Goal: Information Seeking & Learning: Learn about a topic

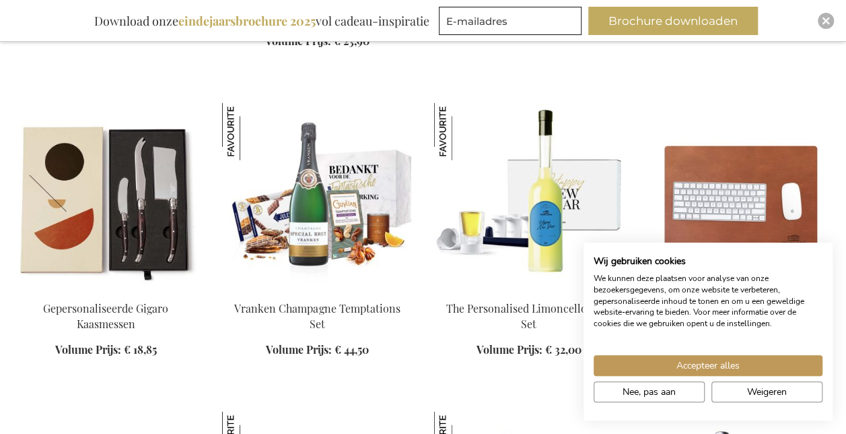
scroll to position [1548, 0]
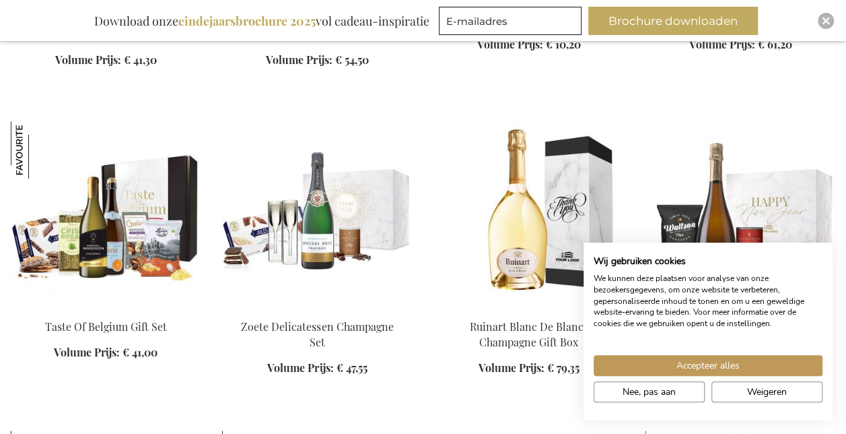
scroll to position [2760, 0]
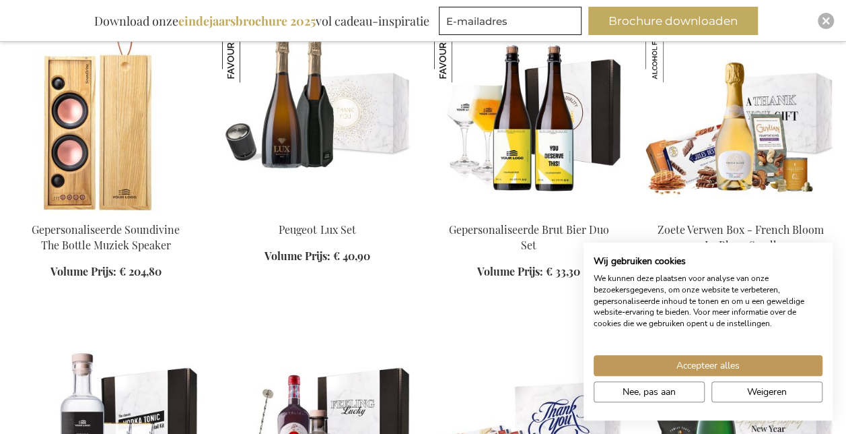
scroll to position [3434, 0]
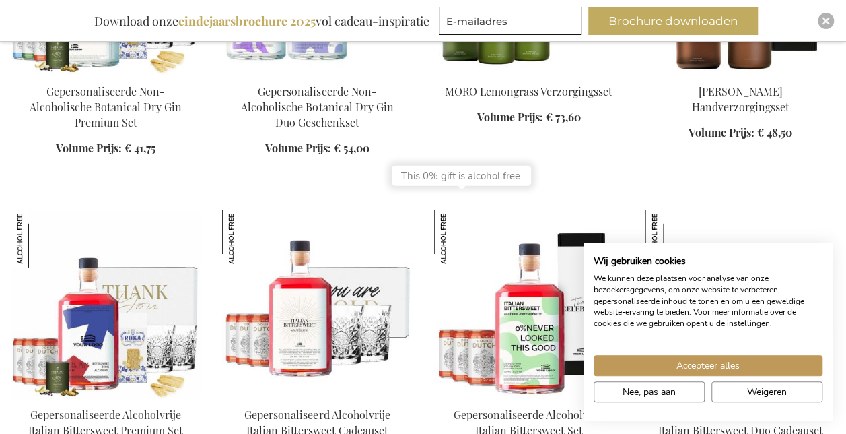
scroll to position [4376, 0]
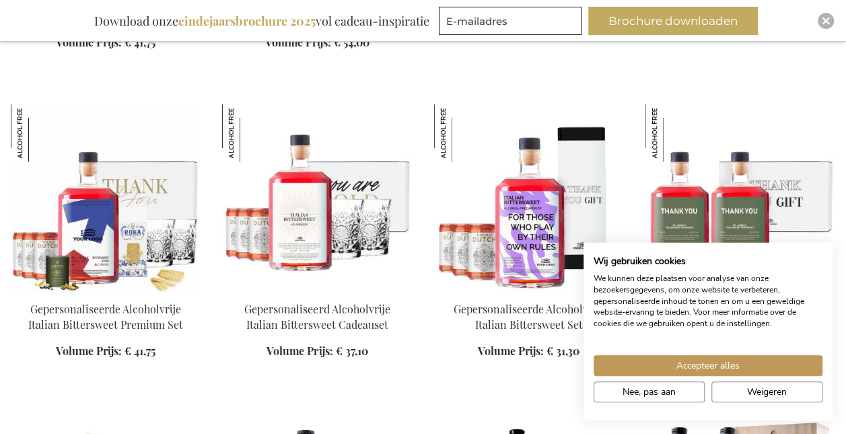
scroll to position [4645, 0]
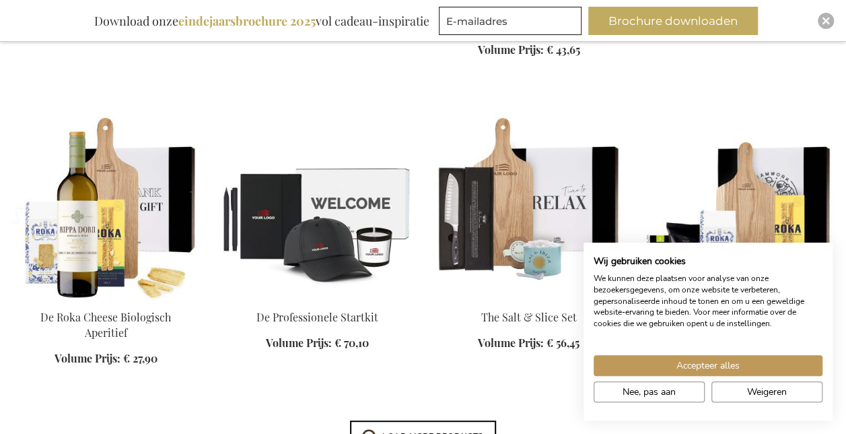
scroll to position [5251, 0]
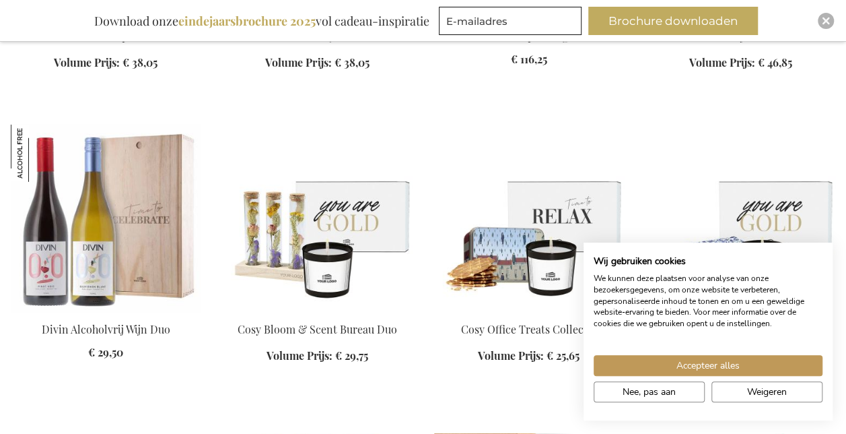
scroll to position [7204, 0]
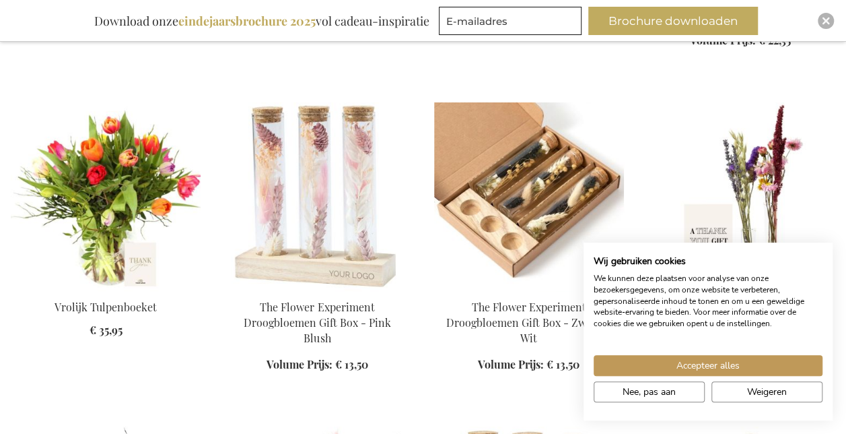
scroll to position [7338, 0]
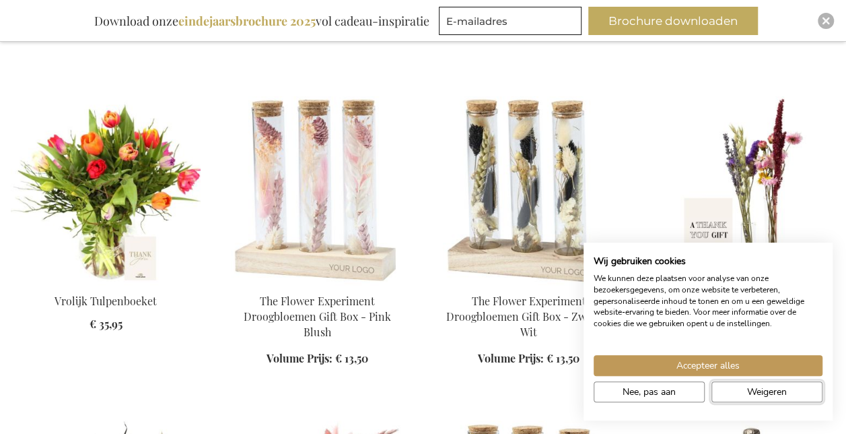
click at [745, 390] on button "Weigeren" at bounding box center [767, 391] width 111 height 21
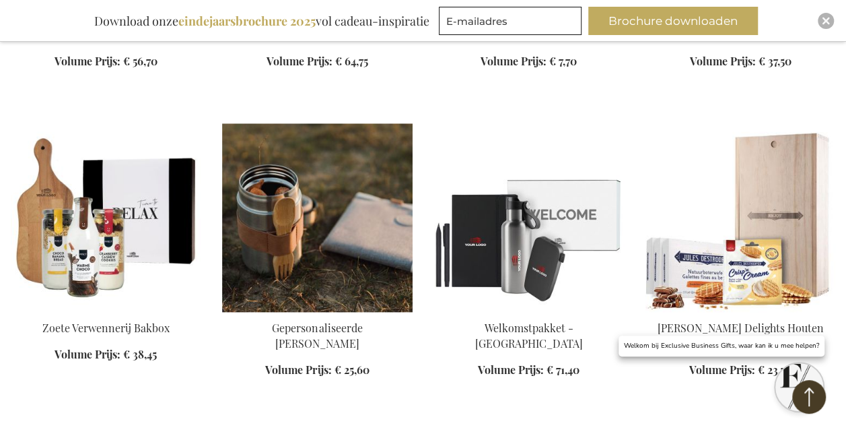
scroll to position [8281, 0]
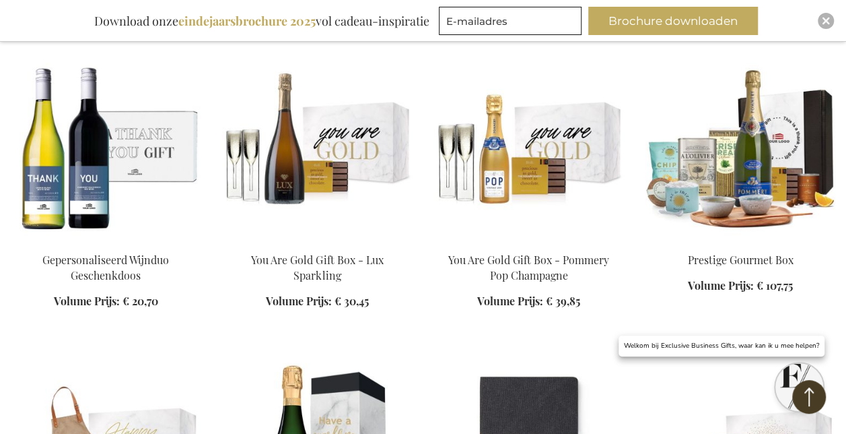
scroll to position [9426, 0]
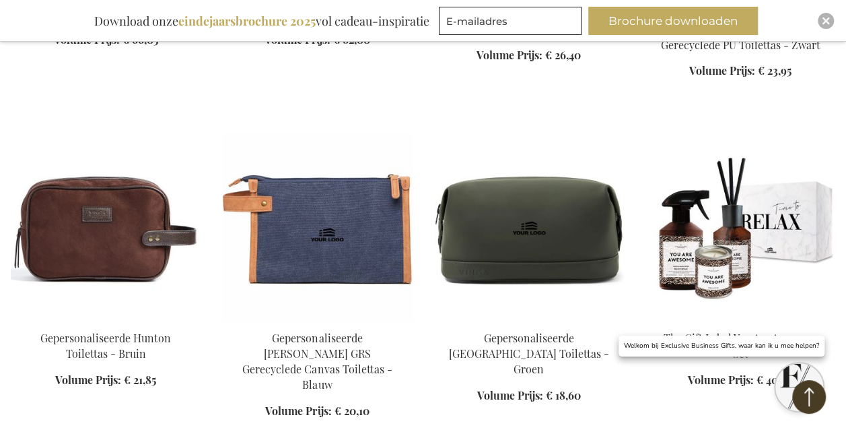
scroll to position [13532, 0]
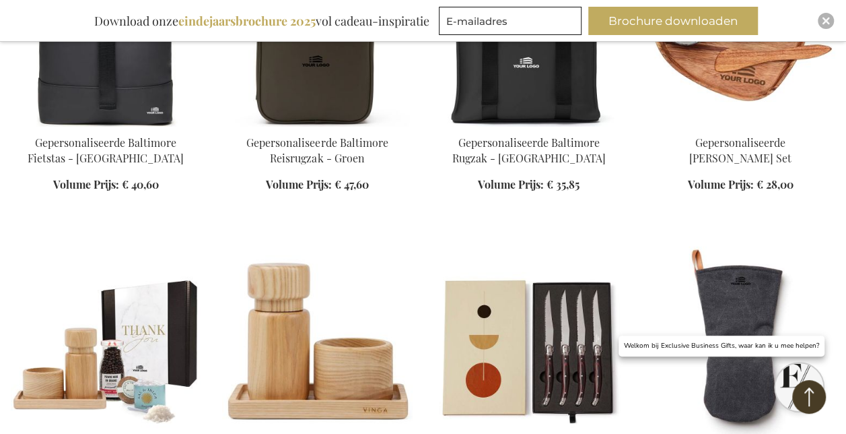
scroll to position [14475, 0]
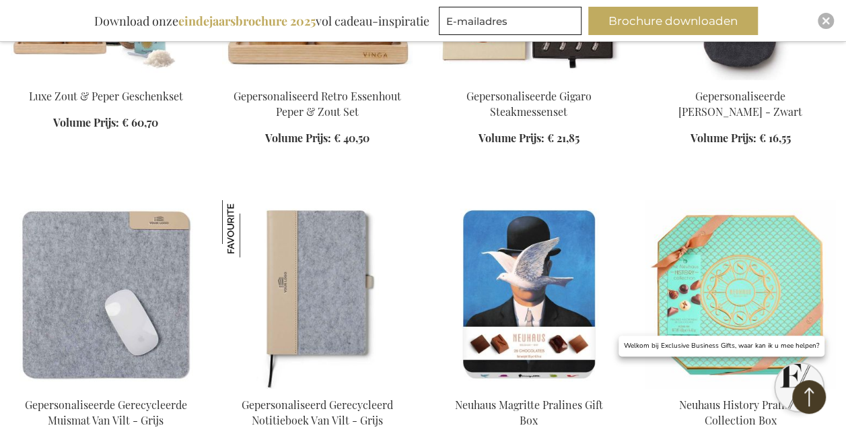
scroll to position [14744, 0]
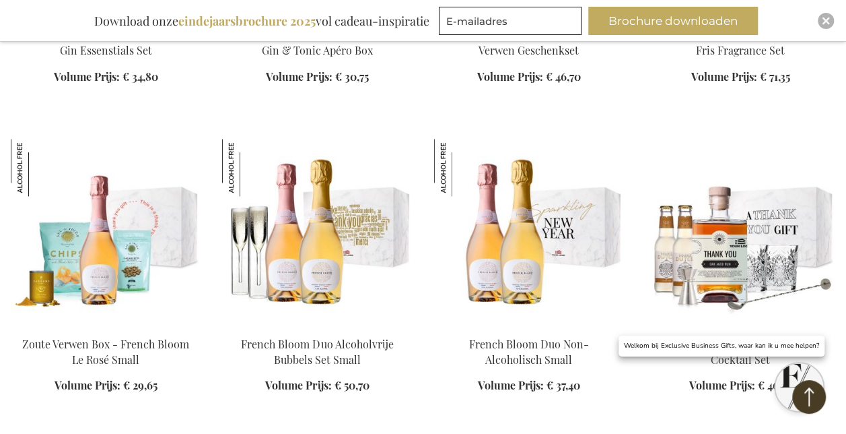
scroll to position [16225, 0]
